Goal: Navigation & Orientation: Find specific page/section

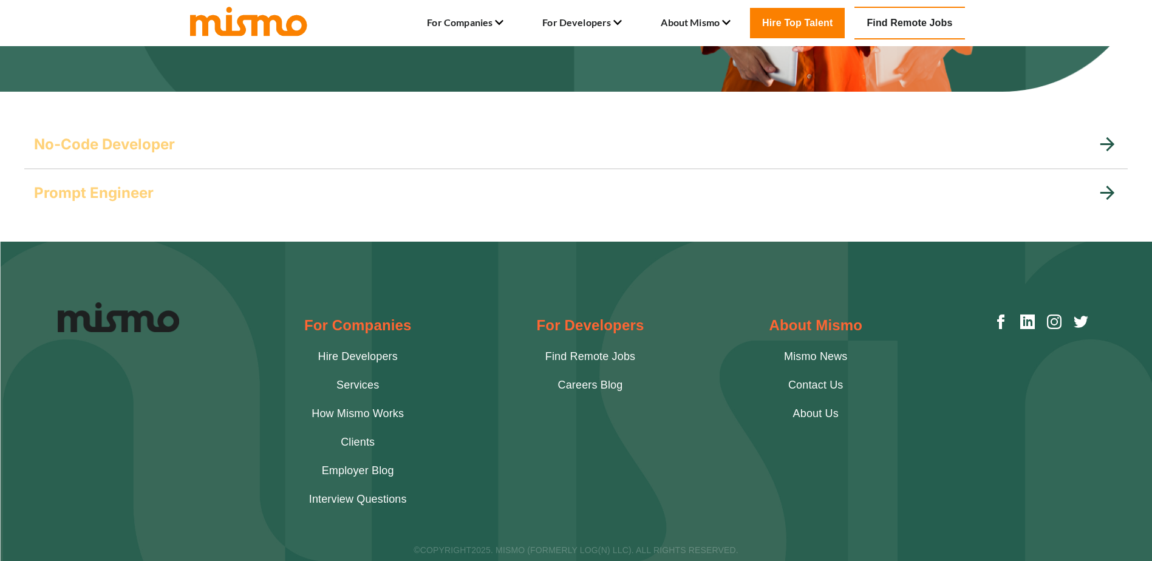
scroll to position [359, 0]
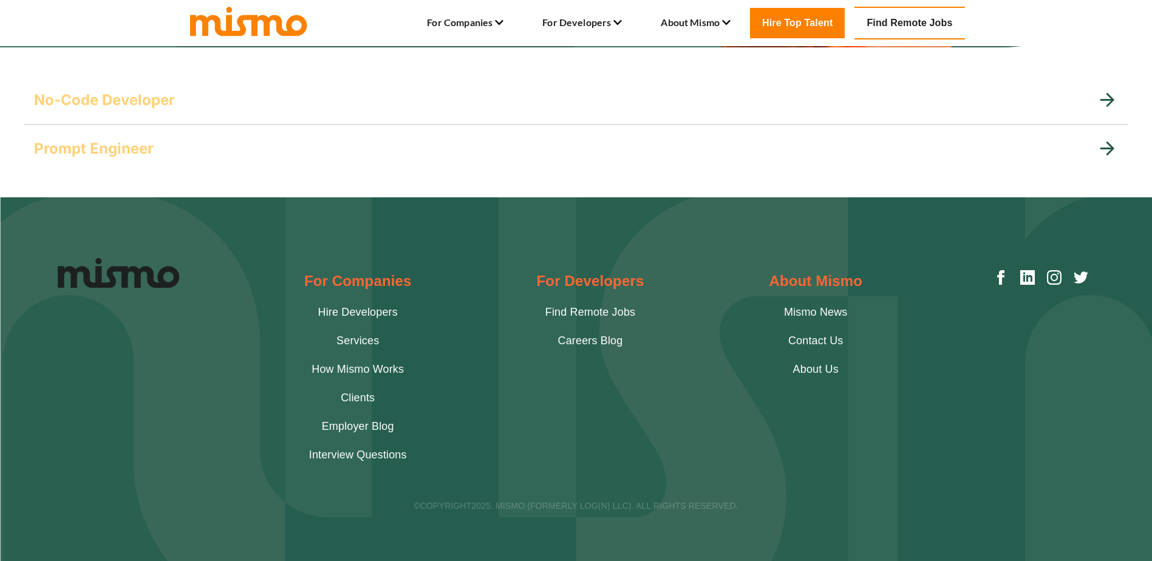
click at [1108, 96] on icon at bounding box center [1107, 100] width 14 height 14
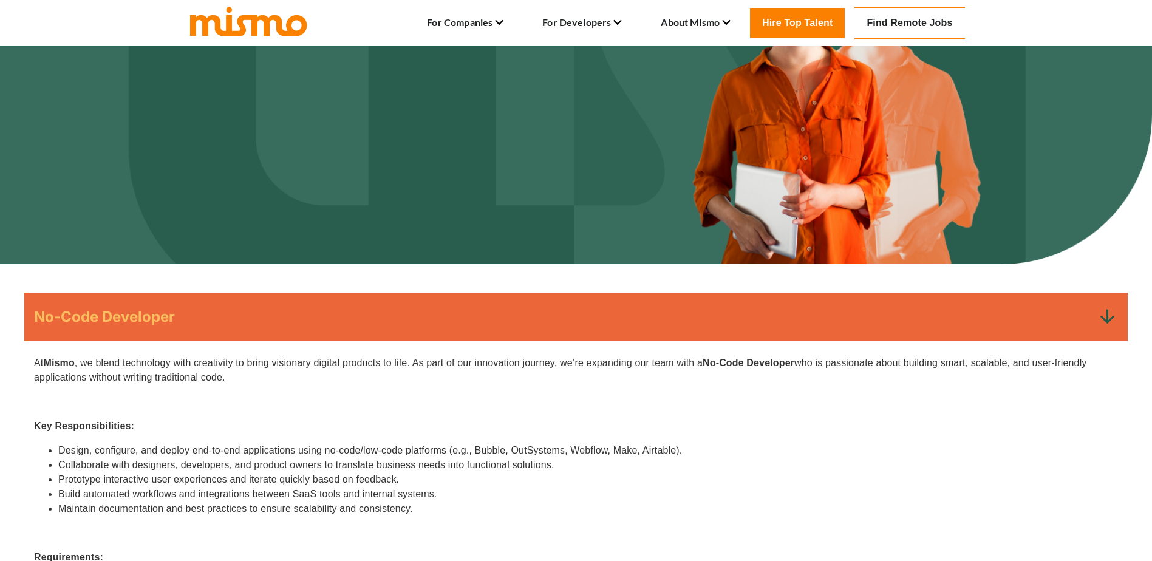
scroll to position [0, 0]
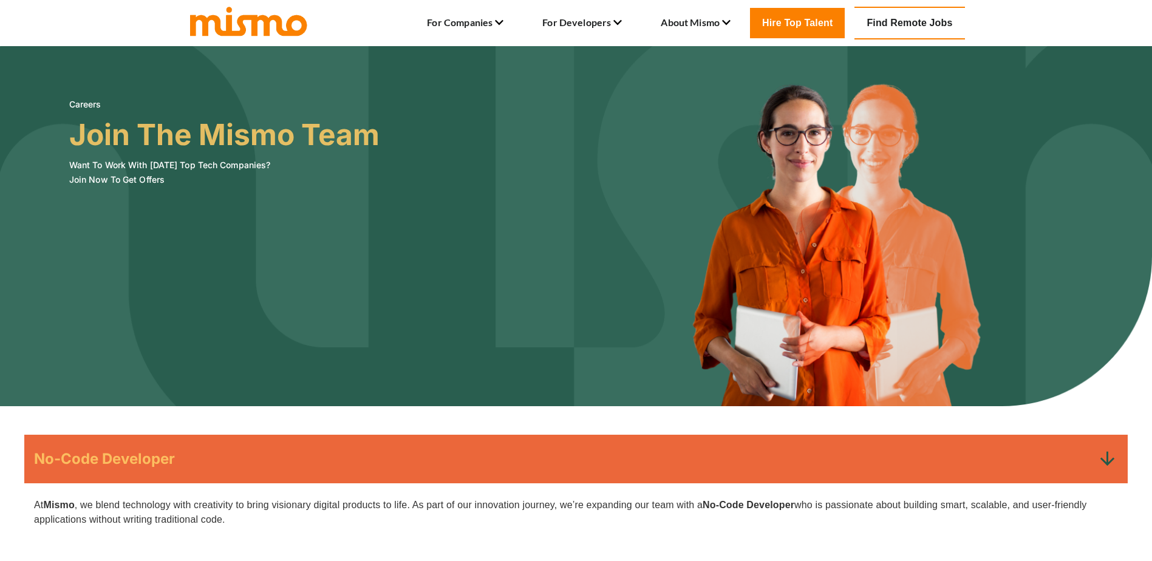
click at [902, 21] on link "Find Remote Jobs" at bounding box center [909, 23] width 110 height 33
click at [901, 21] on link "Find Remote Jobs" at bounding box center [909, 23] width 110 height 33
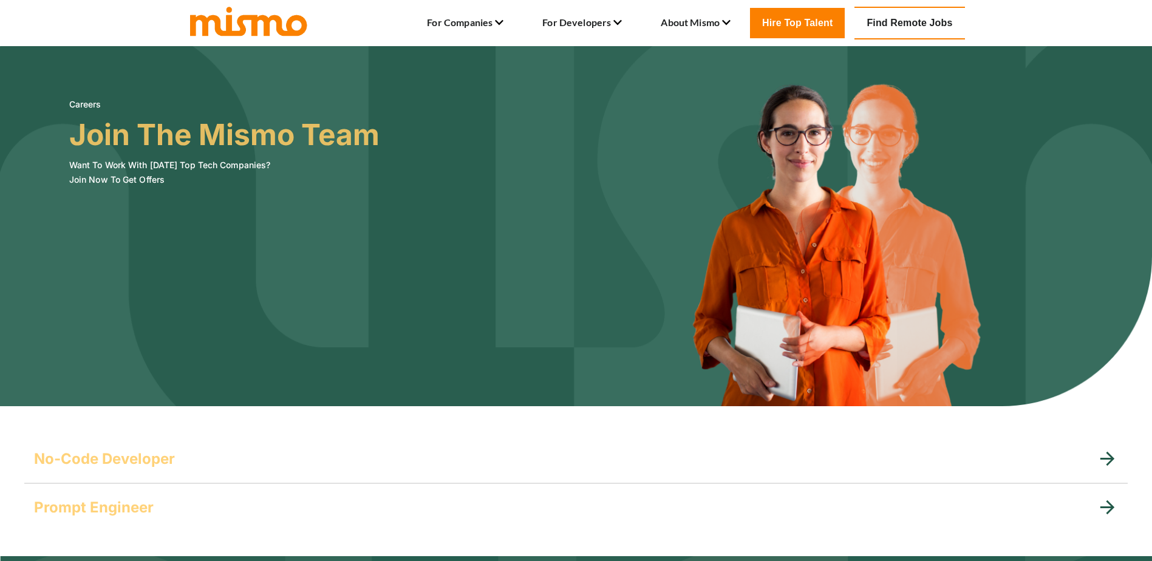
click at [1111, 502] on icon at bounding box center [1107, 507] width 21 height 21
